Goal: Information Seeking & Learning: Learn about a topic

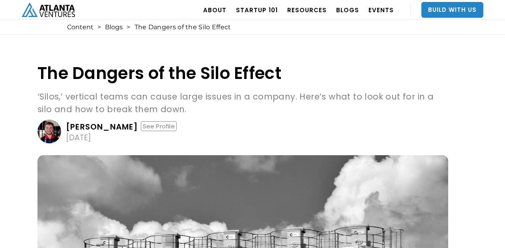
click at [241, 138] on link "[PERSON_NAME] See Profile [DATE]" at bounding box center [243, 132] width 411 height 24
